Goal: Task Accomplishment & Management: Use online tool/utility

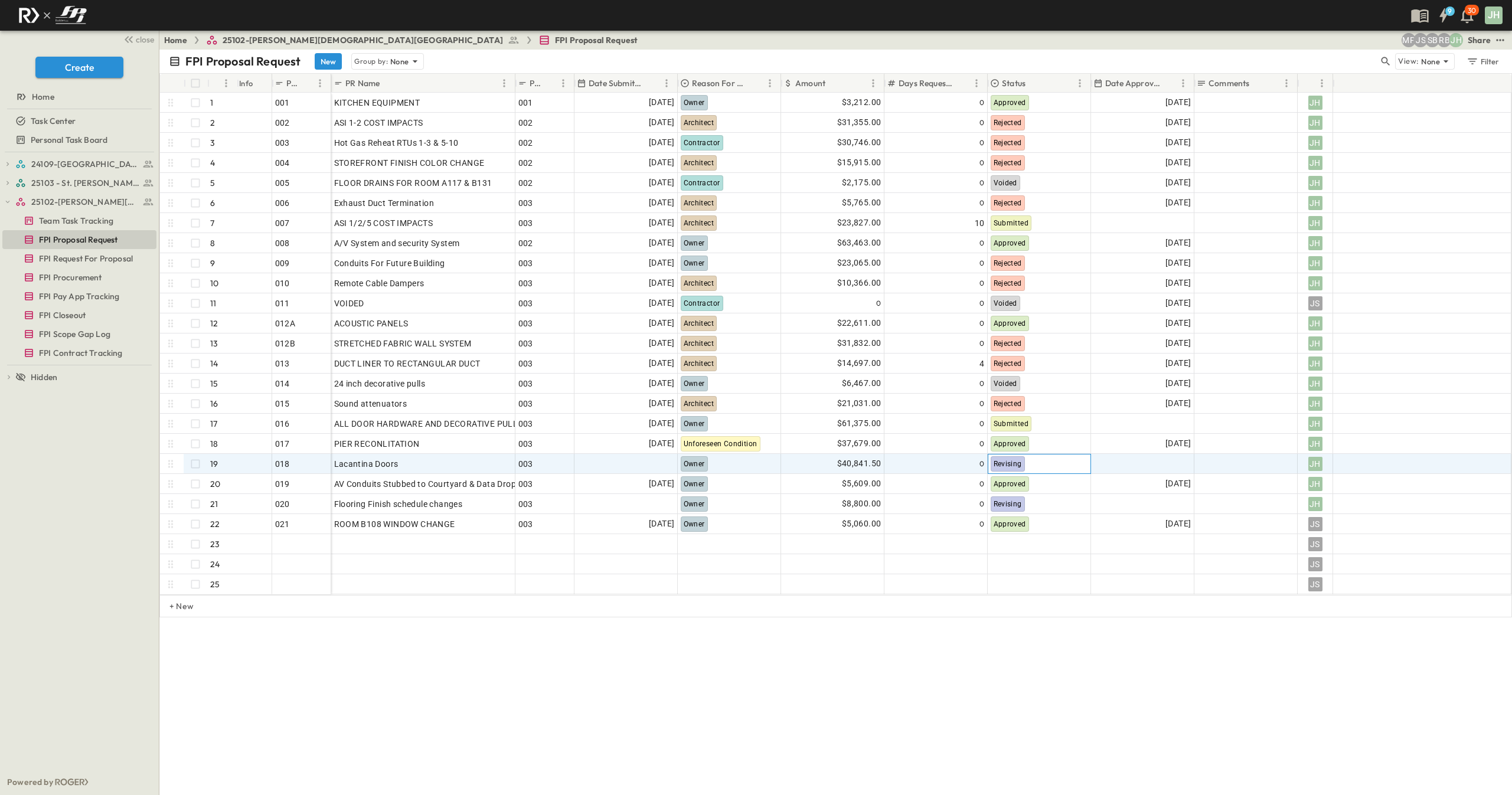
click at [1035, 465] on div "Revising" at bounding box center [1040, 464] width 102 height 19
click at [1029, 457] on div "Voided" at bounding box center [1019, 464] width 29 height 14
click at [1124, 464] on div at bounding box center [1143, 464] width 102 height 19
click at [1127, 577] on button "15" at bounding box center [1131, 578] width 21 height 21
click at [656, 469] on div at bounding box center [626, 464] width 102 height 19
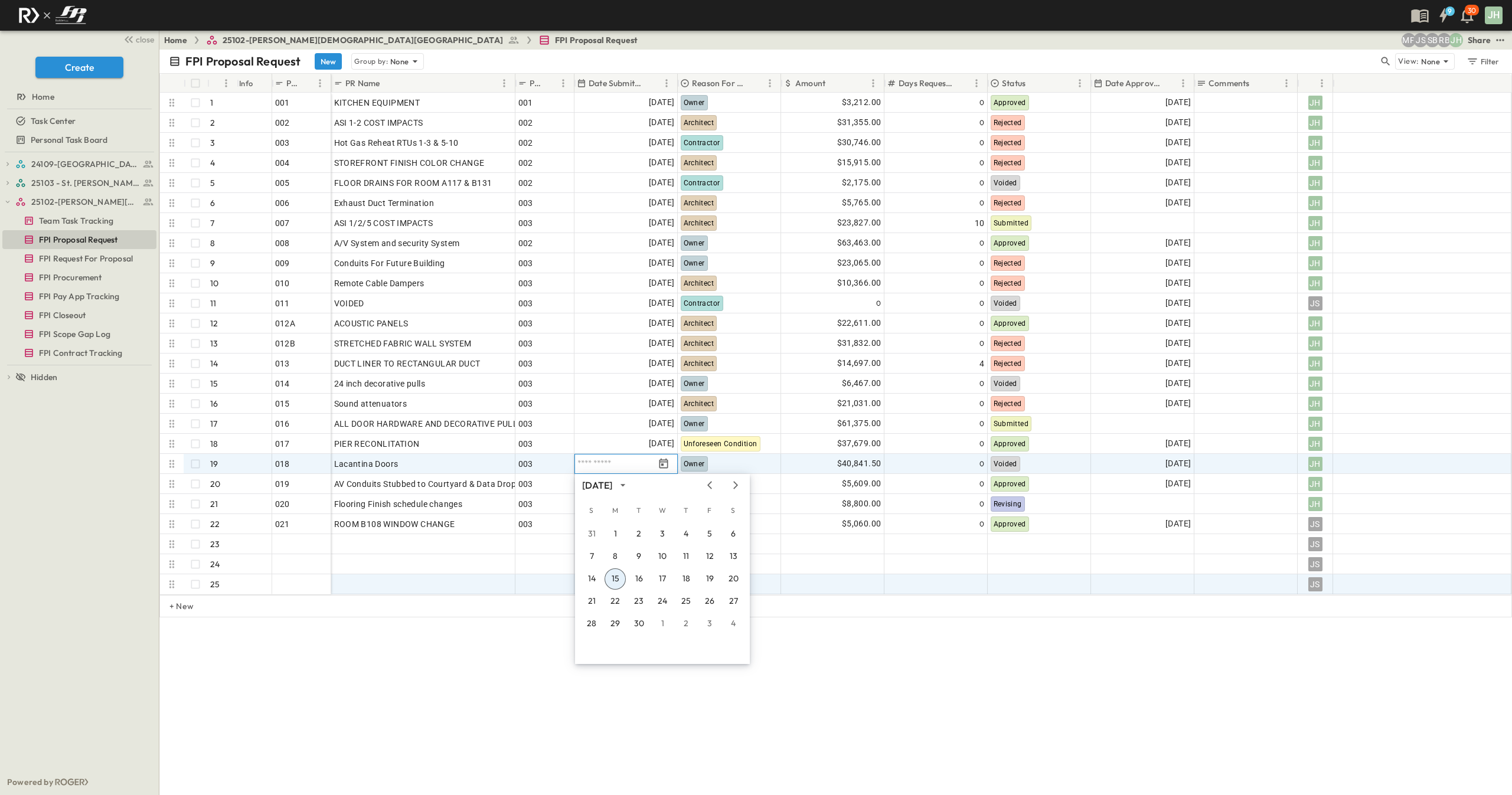
click at [616, 577] on button "15" at bounding box center [615, 578] width 21 height 21
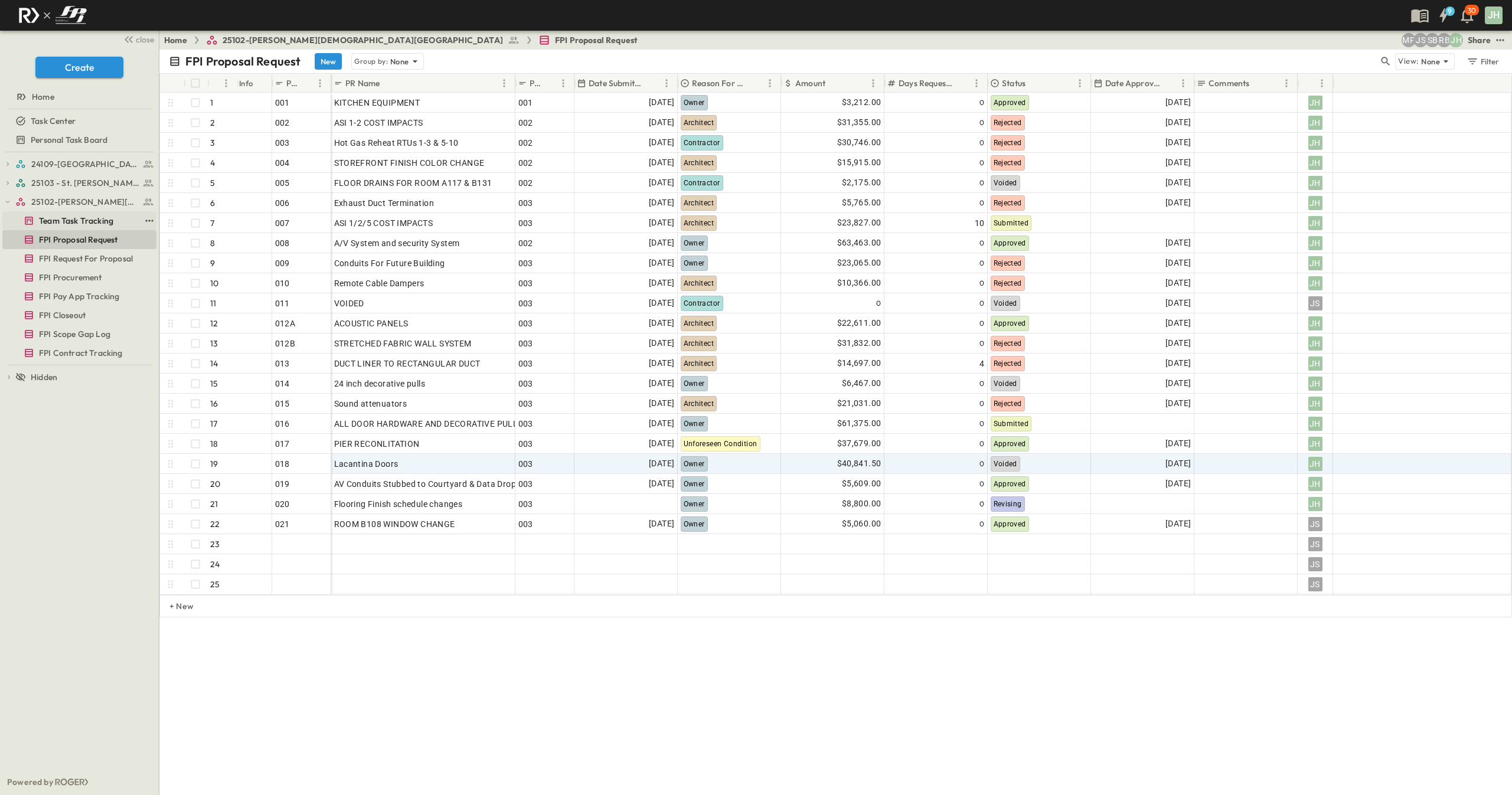
click at [51, 219] on span "Team Task Tracking" at bounding box center [76, 221] width 75 height 12
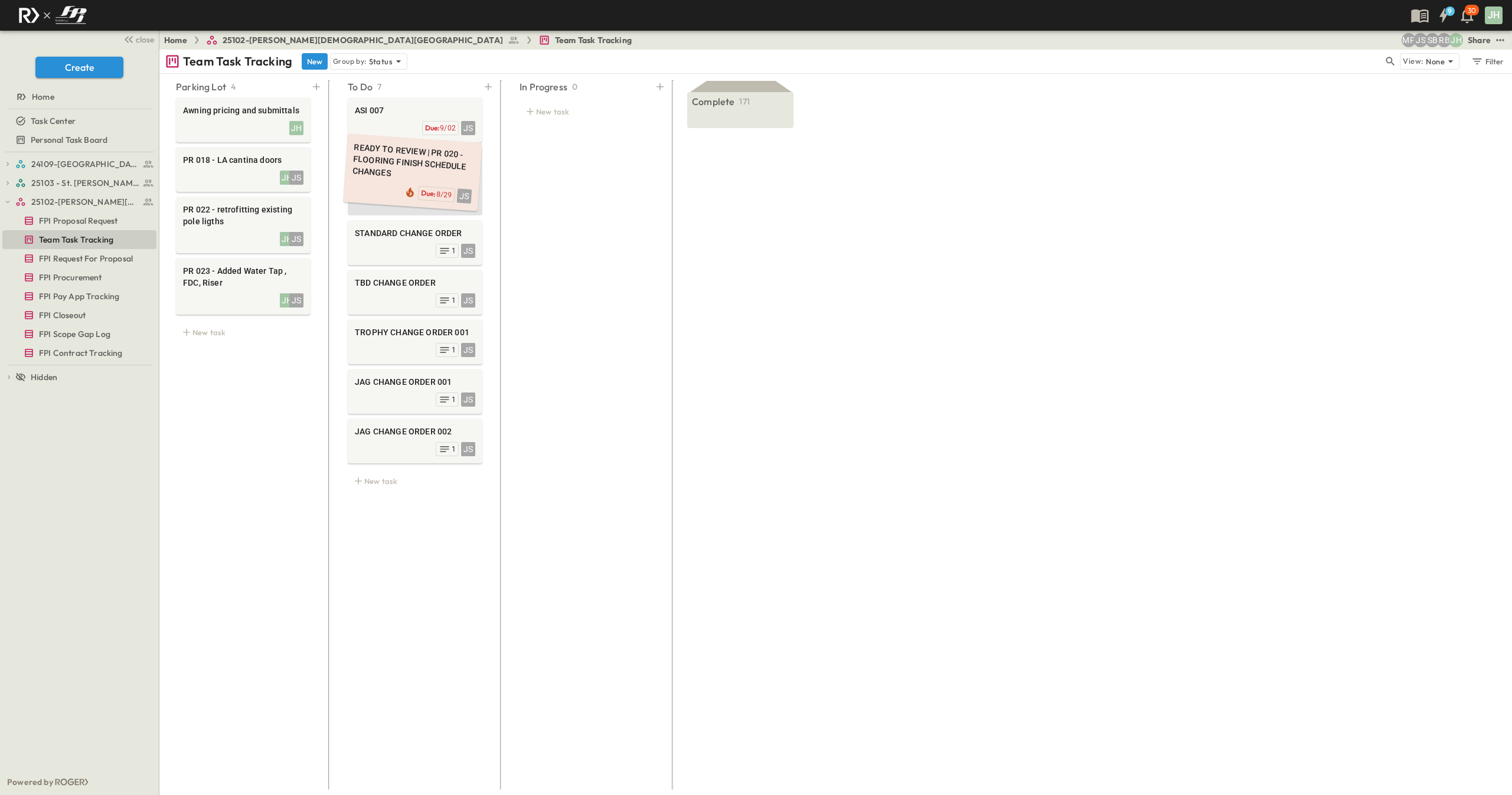
drag, startPoint x: 417, startPoint y: 275, endPoint x: 414, endPoint y: 167, distance: 108.0
click at [1033, 417] on div "Parking Lot 4 Awning pricing and submittals JH PR 018 - LA cantina doors JH JS …" at bounding box center [836, 434] width 1353 height 721
drag, startPoint x: 952, startPoint y: 532, endPoint x: 959, endPoint y: 534, distance: 7.3
click at [951, 532] on div "Parking Lot 4 Awning pricing and submittals JH PR 018 - LA cantina doors JH JS …" at bounding box center [836, 434] width 1353 height 721
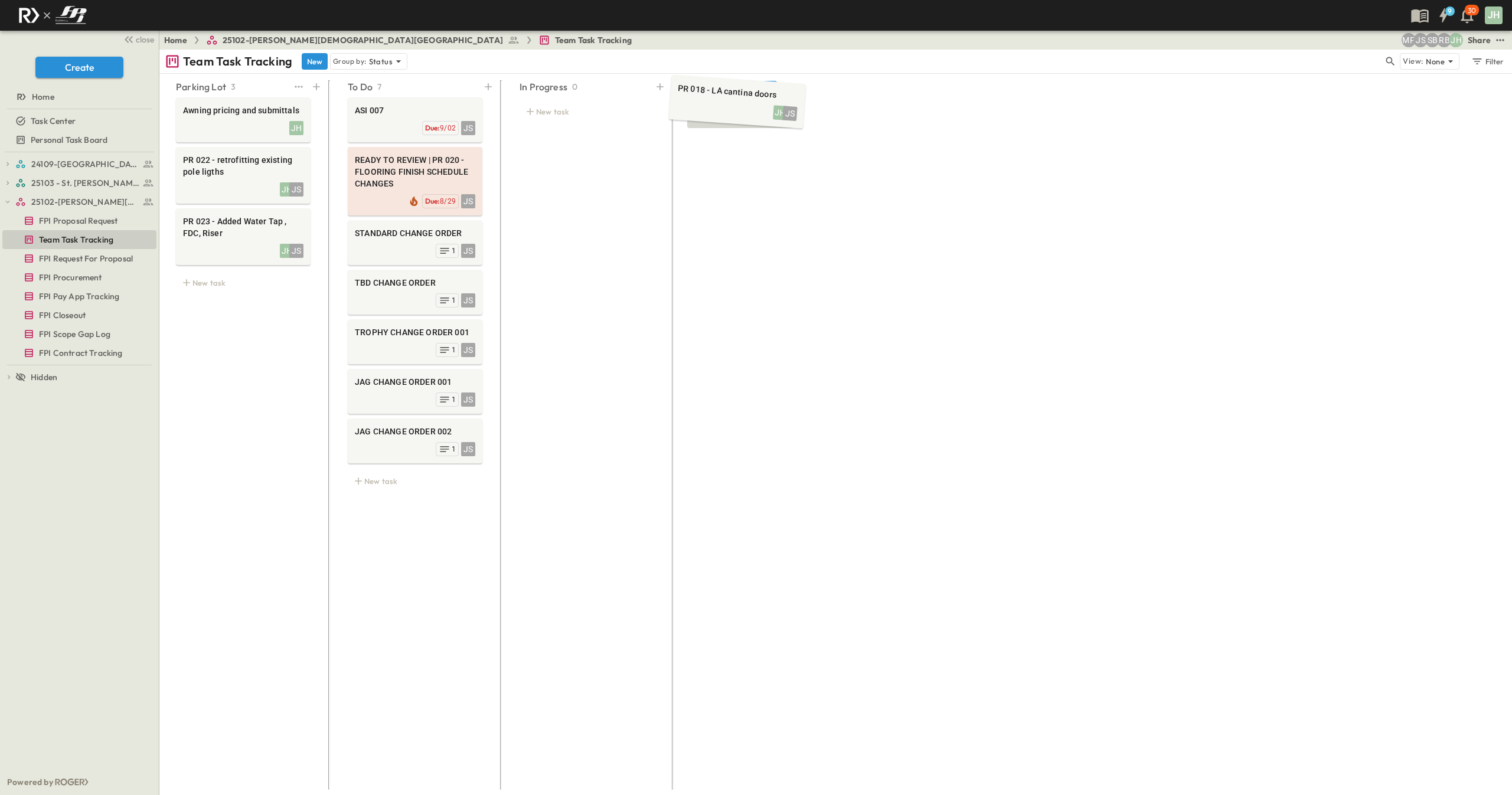
drag, startPoint x: 218, startPoint y: 182, endPoint x: 712, endPoint y: 113, distance: 498.8
click at [69, 217] on span "FPI Proposal Request" at bounding box center [79, 221] width 79 height 12
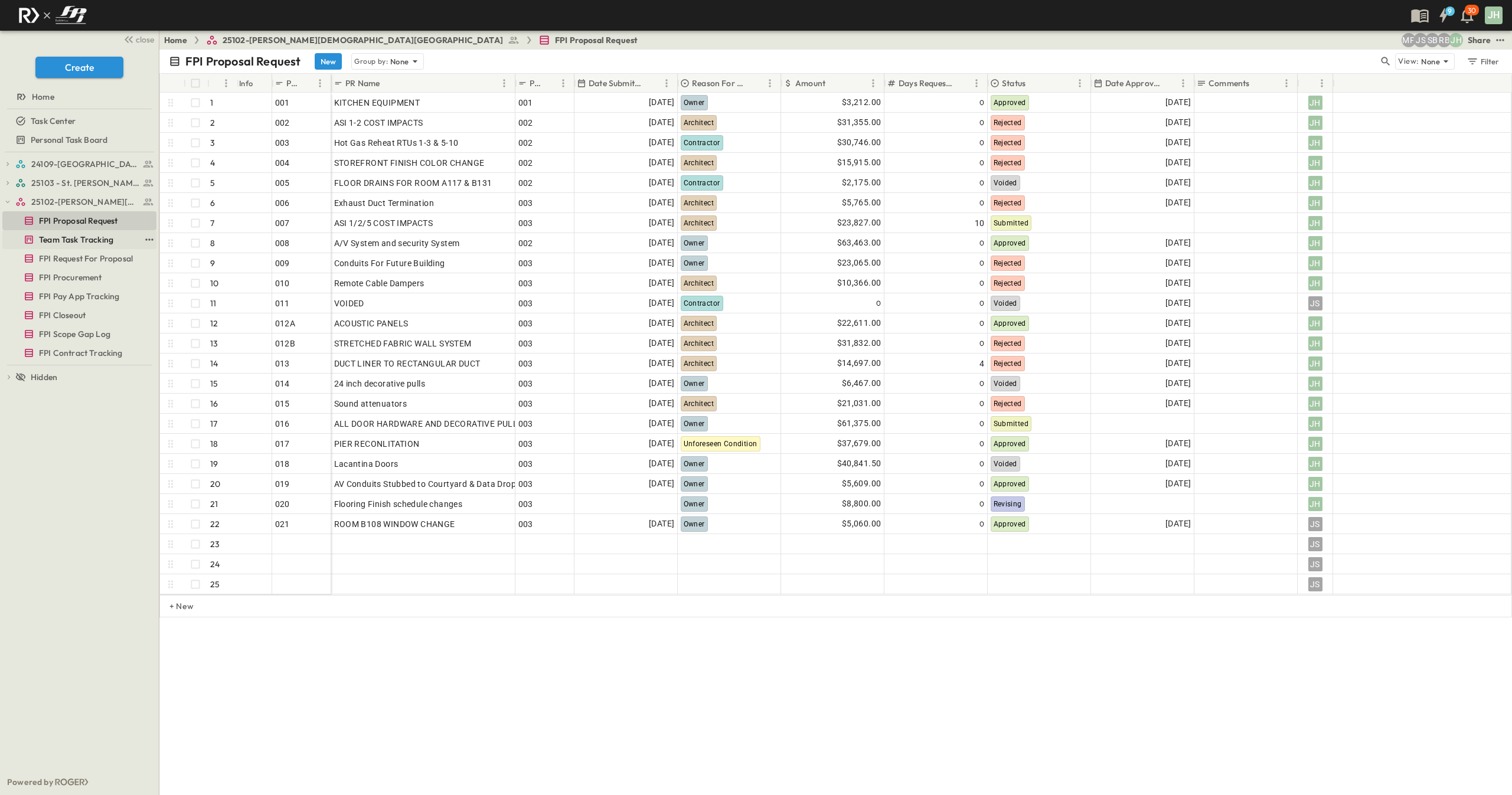
click at [80, 238] on span "Team Task Tracking" at bounding box center [76, 239] width 75 height 12
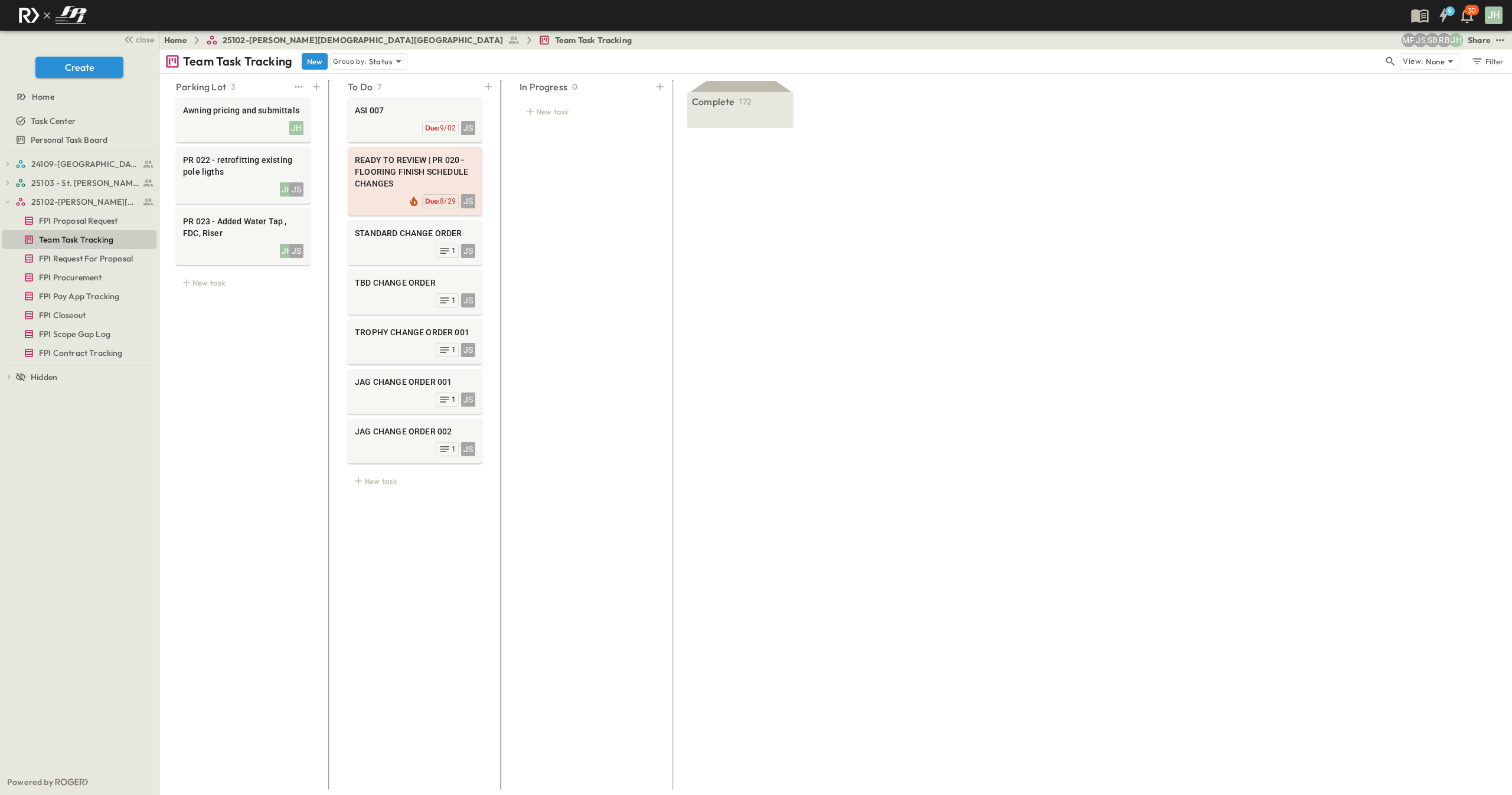
click at [215, 272] on div "Awning pricing and submittals JH PR 022 - retrofitting existing pole ligths JH …" at bounding box center [243, 197] width 163 height 203
click at [209, 294] on div "Awning pricing and submittals JH PR 022 - retrofitting existing pole ligths JH …" at bounding box center [243, 197] width 163 height 203
click at [209, 276] on div "New task" at bounding box center [243, 283] width 135 height 17
type textarea "********"
click at [223, 442] on div "Parking Lot 4 Awning pricing and submittals JH PR 022 - retrofitting existing p…" at bounding box center [243, 431] width 163 height 710
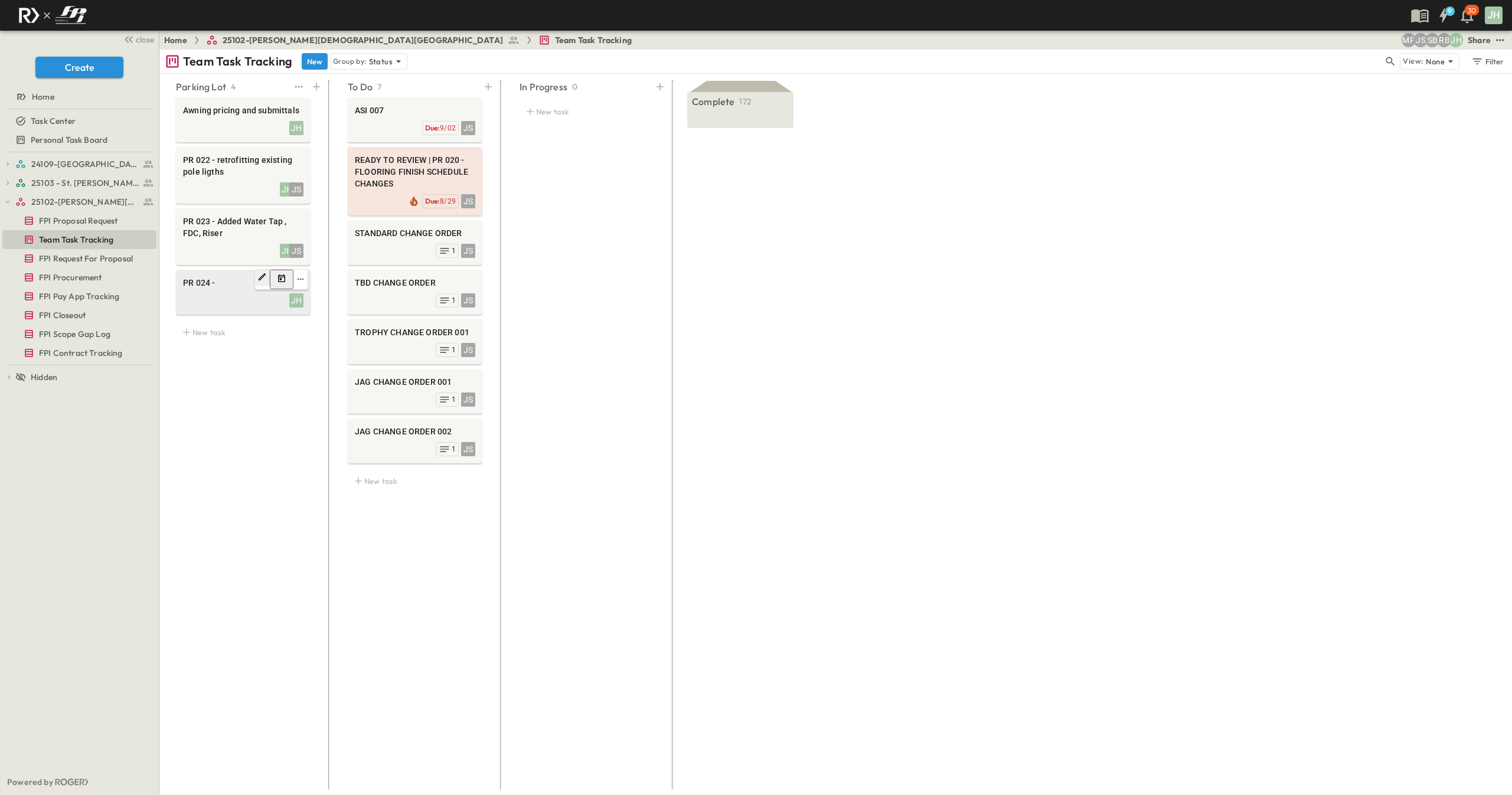
click at [256, 281] on span "PR 024 -" at bounding box center [244, 283] width 121 height 12
click at [244, 226] on span "PR 023 - Added Water Tap , FDC, Riser" at bounding box center [244, 227] width 121 height 23
click at [267, 278] on icon "Edit" at bounding box center [262, 276] width 9 height 9
click at [244, 291] on div "******** *" at bounding box center [242, 285] width 116 height 16
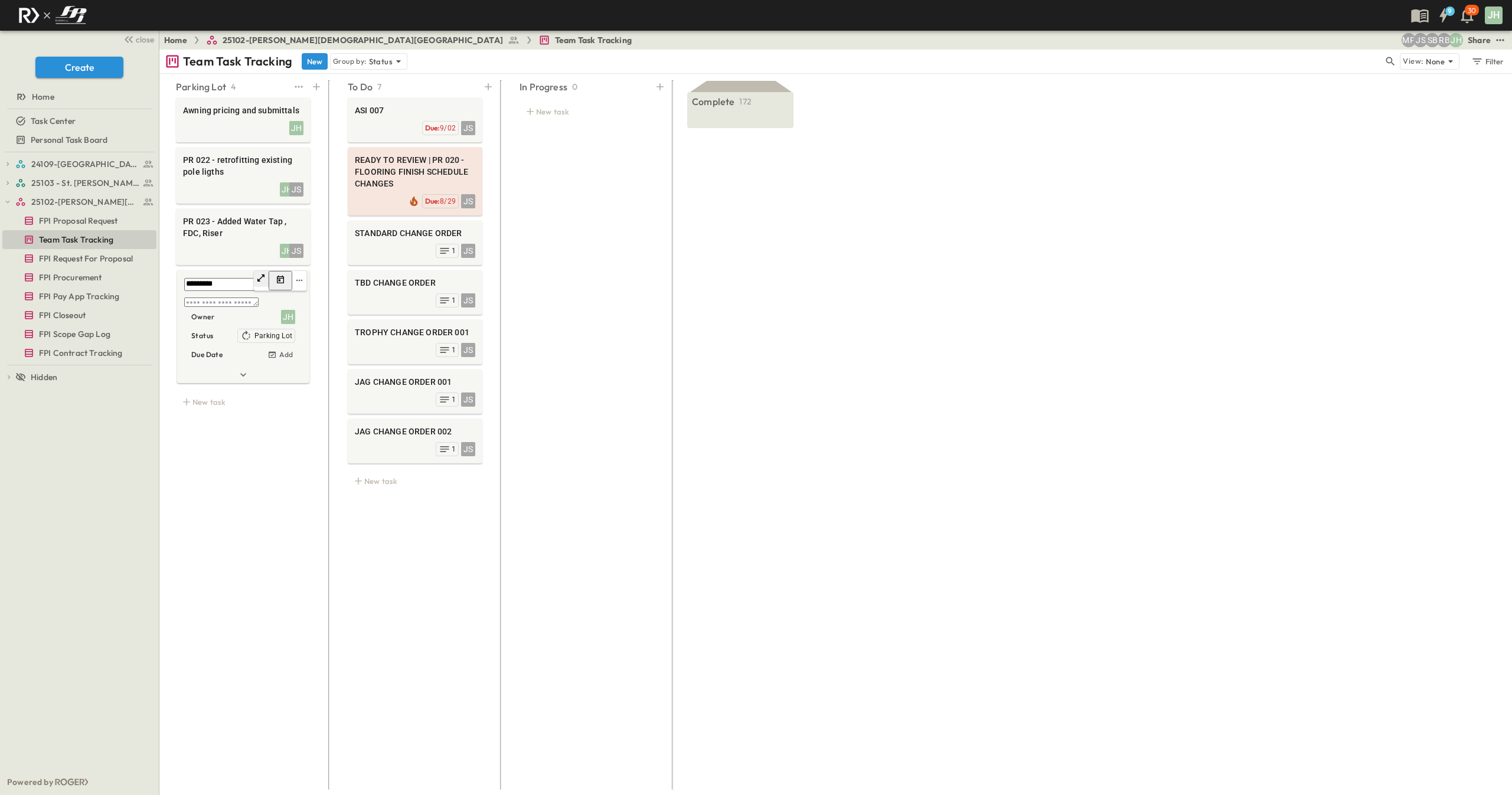
click at [242, 285] on textarea "********" at bounding box center [242, 285] width 116 height 13
click at [285, 502] on div "Parking Lot 4 Awning pricing and submittals JH PR 022 - retrofitting existing p…" at bounding box center [243, 431] width 163 height 710
click at [302, 283] on icon "edit" at bounding box center [300, 279] width 9 height 9
click at [283, 265] on li "Delete" at bounding box center [274, 260] width 52 height 27
click at [401, 482] on div "New task" at bounding box center [414, 481] width 135 height 17
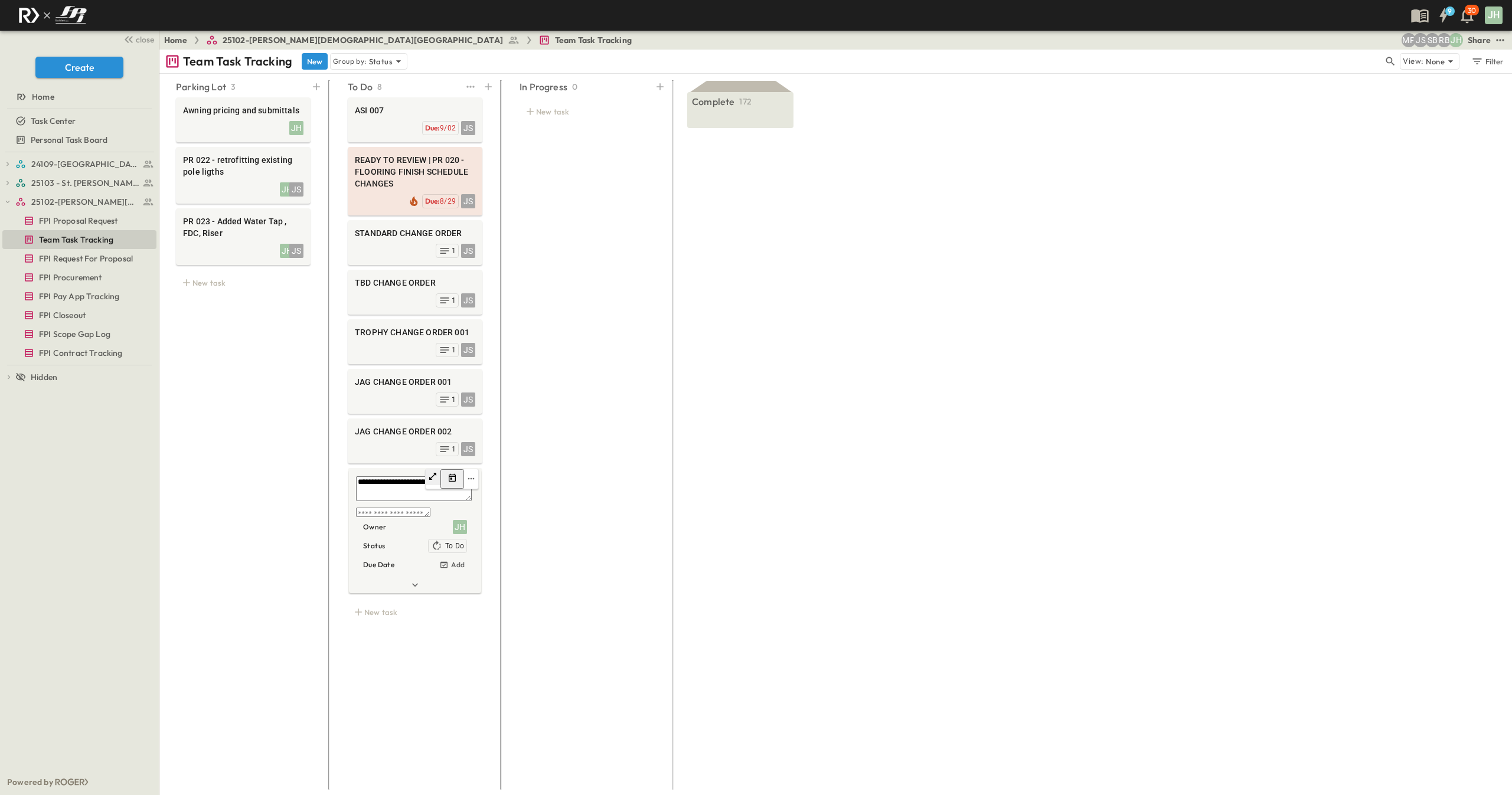
type textarea "**********"
click at [455, 529] on div "JH" at bounding box center [460, 526] width 14 height 14
click at [505, 622] on span "[PERSON_NAME]" at bounding box center [502, 627] width 58 height 11
click at [512, 531] on icon at bounding box center [517, 531] width 9 height 9
click at [522, 500] on div "In Progress 0 New task" at bounding box center [587, 431] width 163 height 710
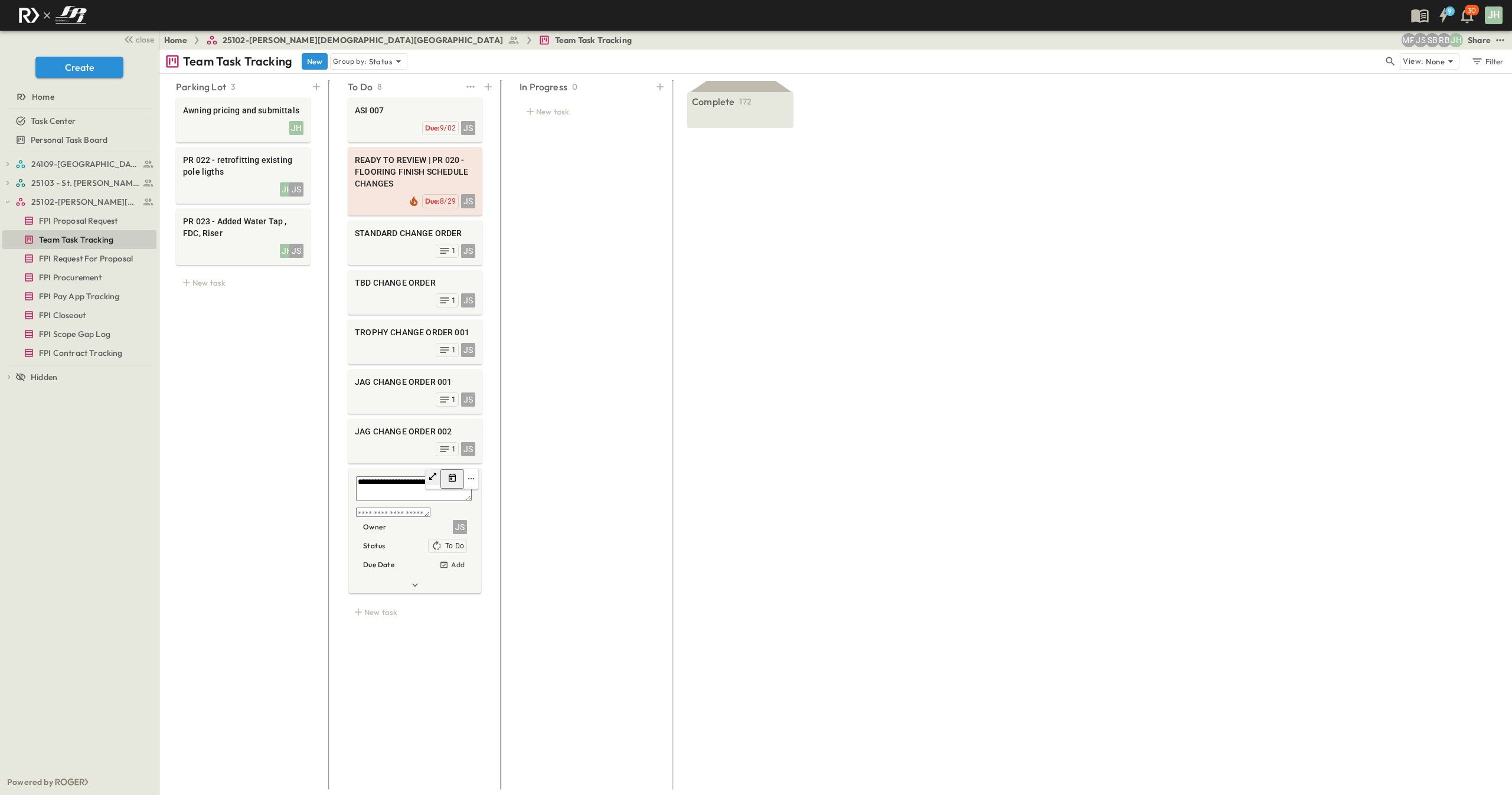
click at [450, 500] on textarea "**********" at bounding box center [414, 489] width 116 height 25
click at [548, 510] on div "In Progress 0 New task" at bounding box center [587, 431] width 163 height 710
click at [460, 508] on div "JS" at bounding box center [415, 510] width 121 height 17
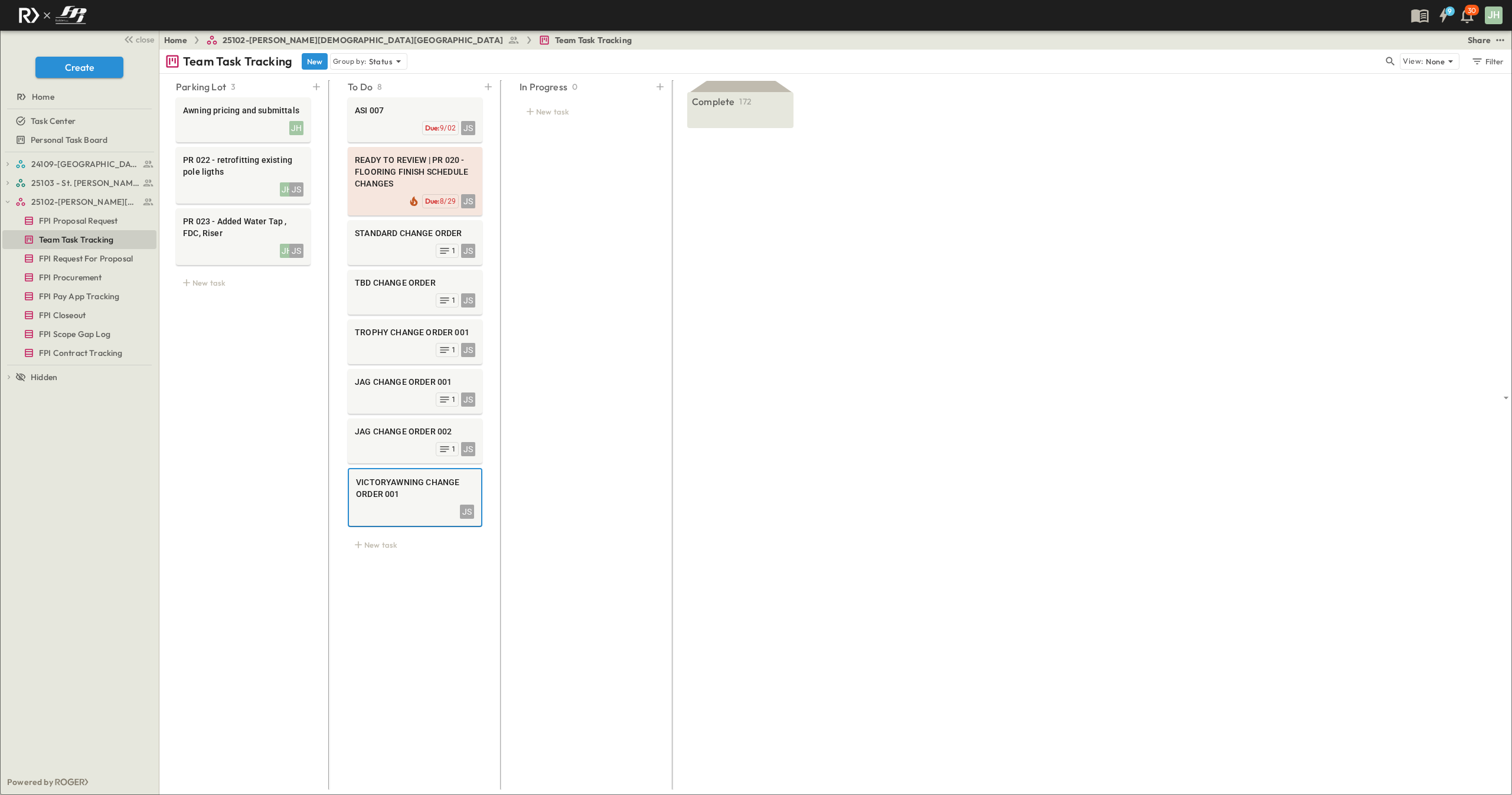
click at [409, 260] on div "STANDARD CHANGE ORDER JS 1" at bounding box center [414, 243] width 135 height 45
click at [393, 300] on div "JS 1" at bounding box center [415, 302] width 121 height 17
click at [413, 258] on div "JS 1" at bounding box center [415, 249] width 121 height 17
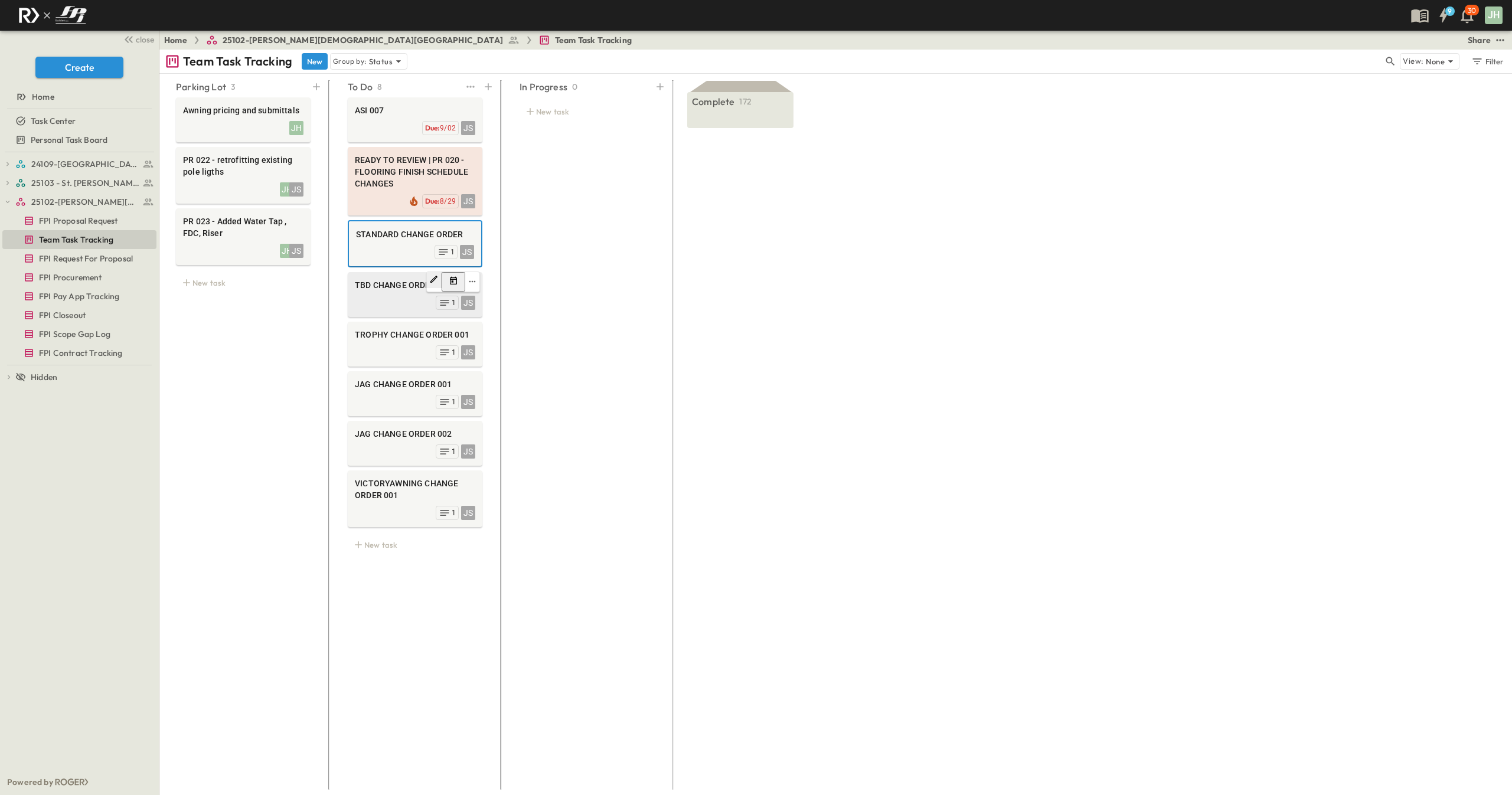
click at [373, 295] on div "JS 1" at bounding box center [415, 302] width 121 height 17
click at [366, 345] on div "JS 1" at bounding box center [415, 351] width 121 height 17
